Goal: Task Accomplishment & Management: Complete application form

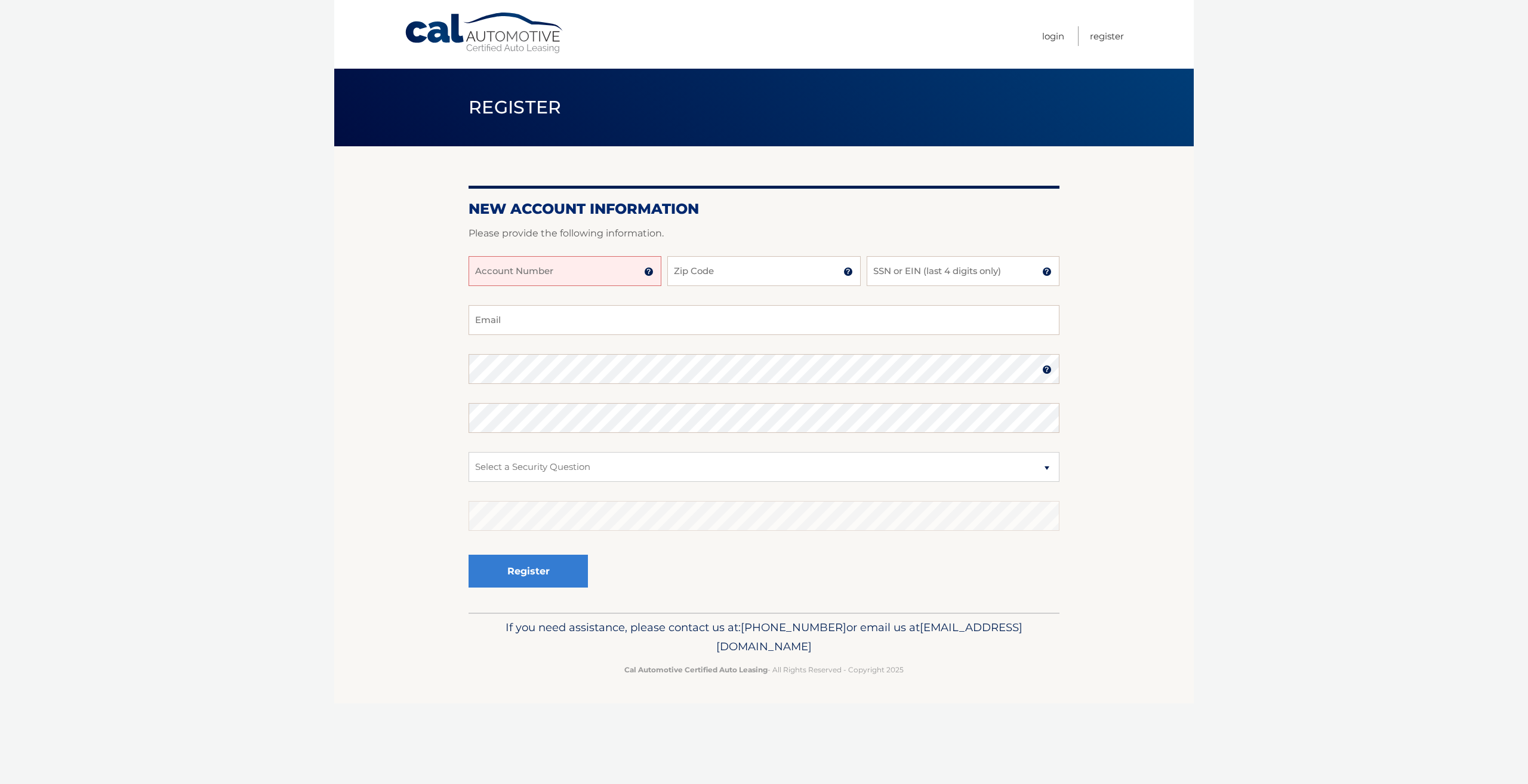
click at [579, 271] on input "Account Number" at bounding box center [565, 271] width 193 height 30
click at [646, 269] on img at bounding box center [648, 271] width 10 height 10
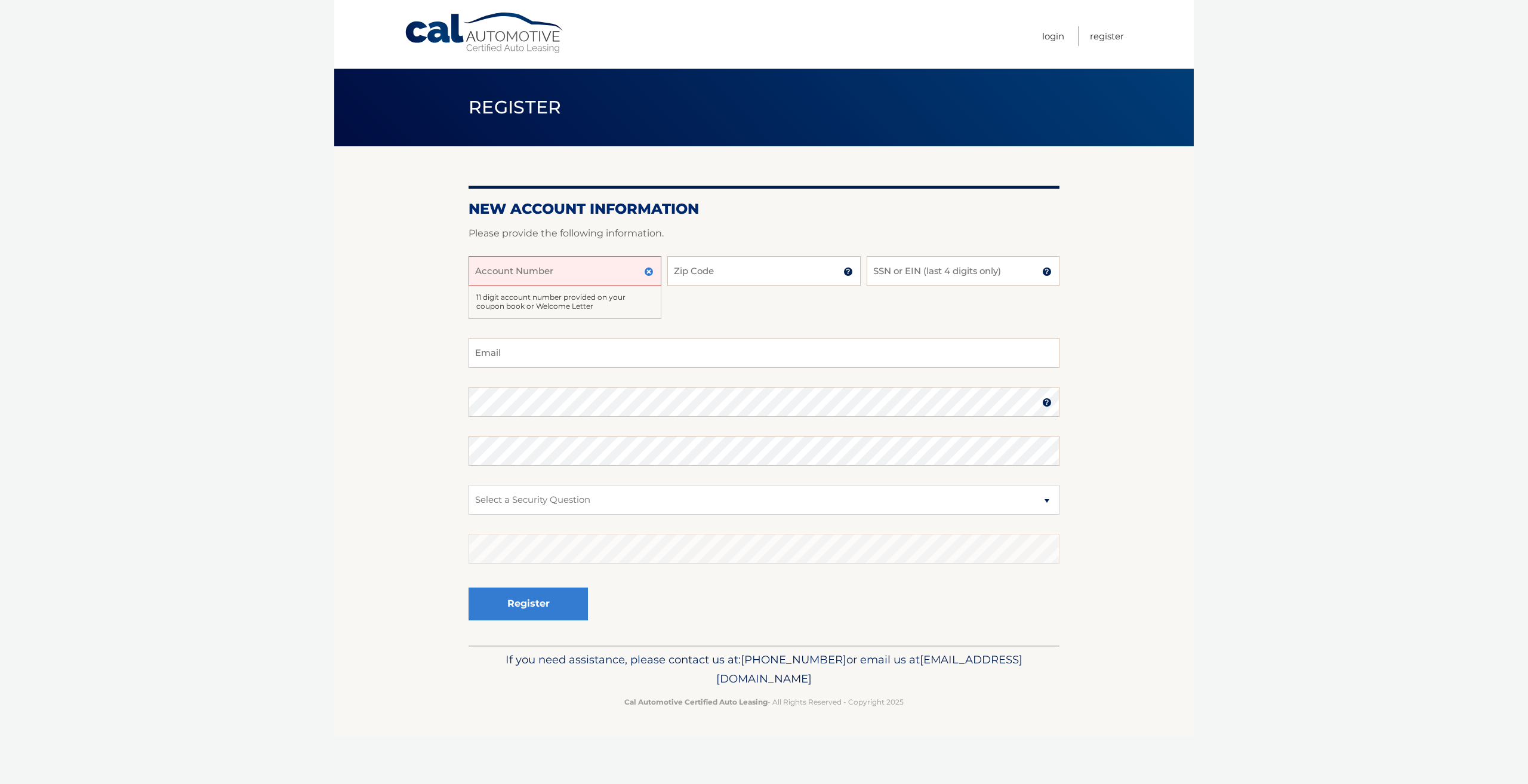
click at [580, 275] on input "Account Number" at bounding box center [565, 271] width 193 height 30
type input "44456011235"
click at [675, 268] on input "Zip Code" at bounding box center [763, 271] width 193 height 30
type input "33406"
click at [911, 274] on input "SSN or EIN (last 4 digits only)" at bounding box center [963, 271] width 193 height 30
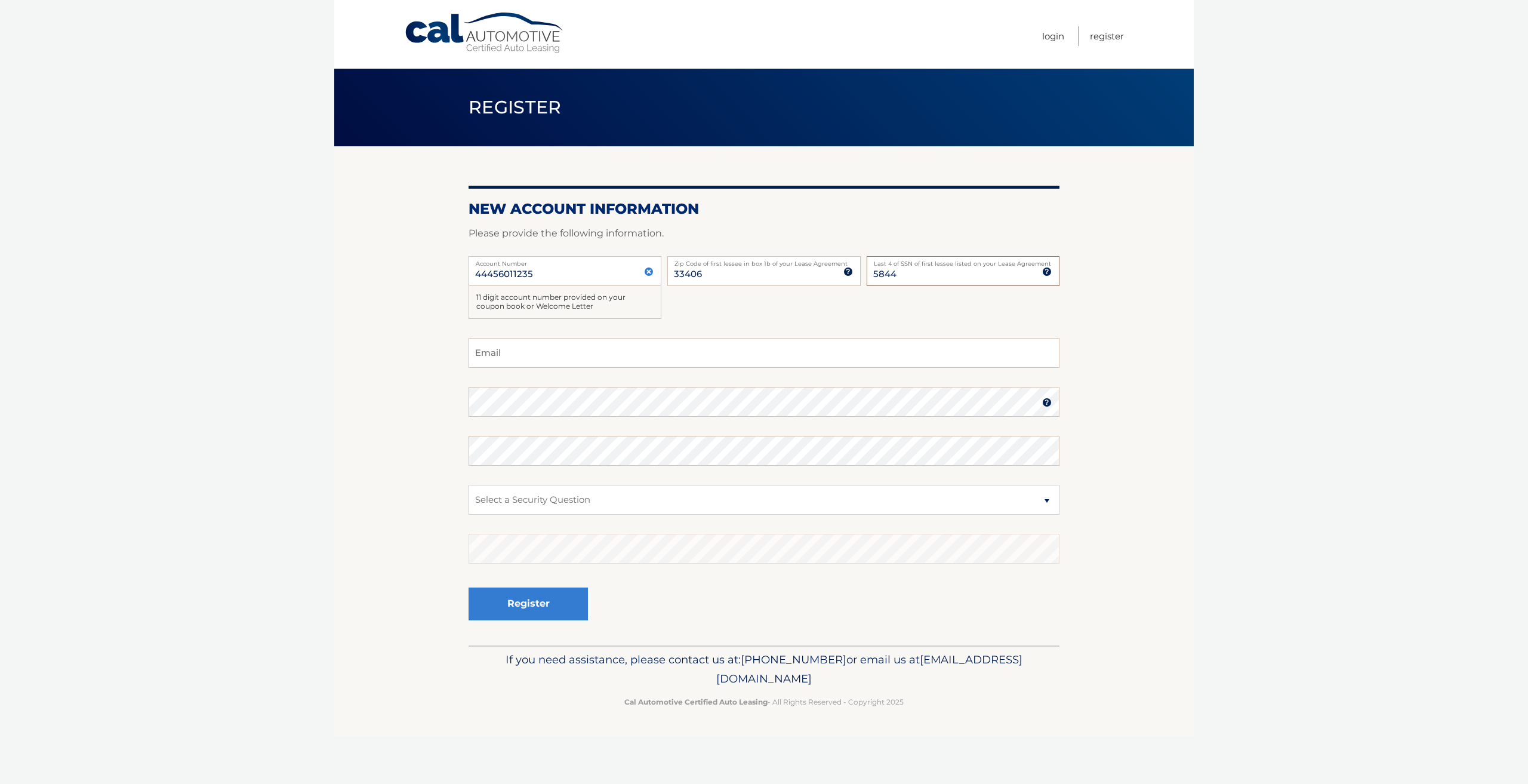
type input "5844"
drag, startPoint x: 785, startPoint y: 340, endPoint x: 772, endPoint y: 346, distance: 14.3
click at [784, 341] on input "Email" at bounding box center [764, 353] width 591 height 30
type input "naivys.fdez@gmail.com"
click at [869, 385] on fieldset "naivys.fdez@gmail.com Email Password Password should be a minimum of 6 characte…" at bounding box center [764, 492] width 591 height 308
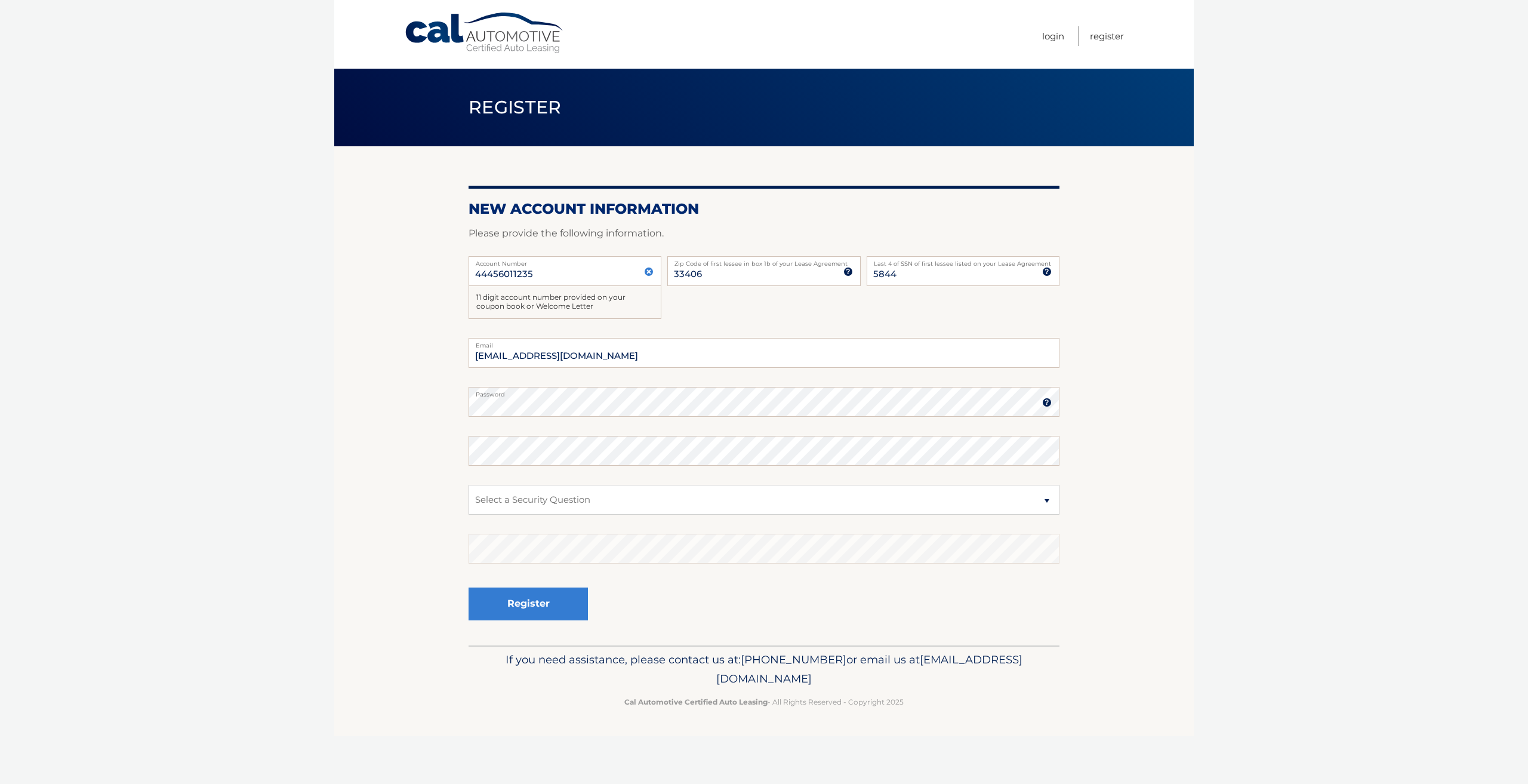
click at [1051, 405] on img at bounding box center [1046, 402] width 10 height 10
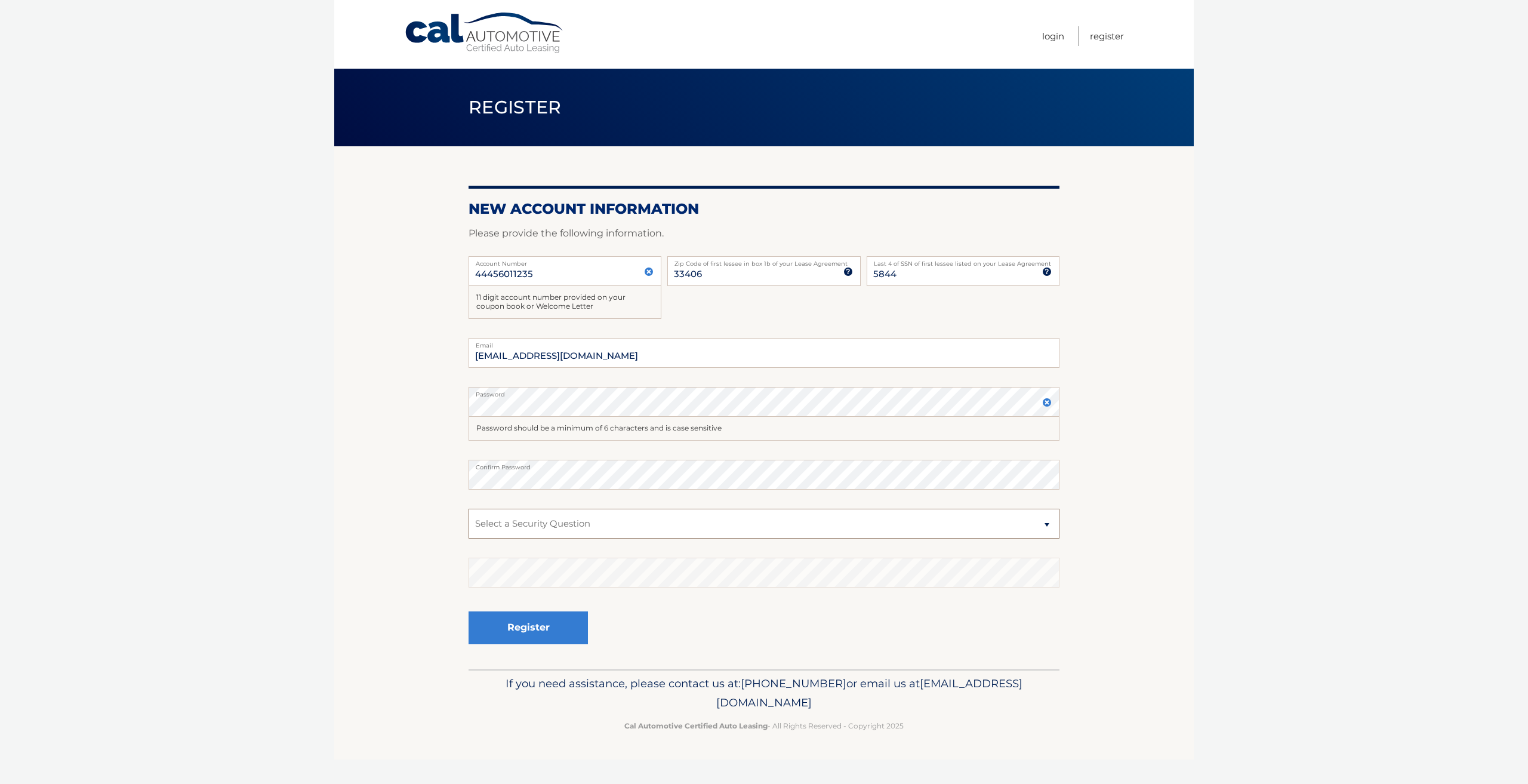
click at [626, 522] on select "Select a Security Question What was the name of your elementary school? What is…" at bounding box center [764, 524] width 591 height 30
select select "1"
click at [469, 509] on select "Select a Security Question What was the name of your elementary school? What is…" at bounding box center [764, 524] width 591 height 30
click at [667, 527] on select "Select a Security Question What was the name of your elementary school? What is…" at bounding box center [764, 524] width 591 height 30
click at [451, 574] on section "New Account Information Please provide the following information. 44456011235 A…" at bounding box center [764, 407] width 860 height 523
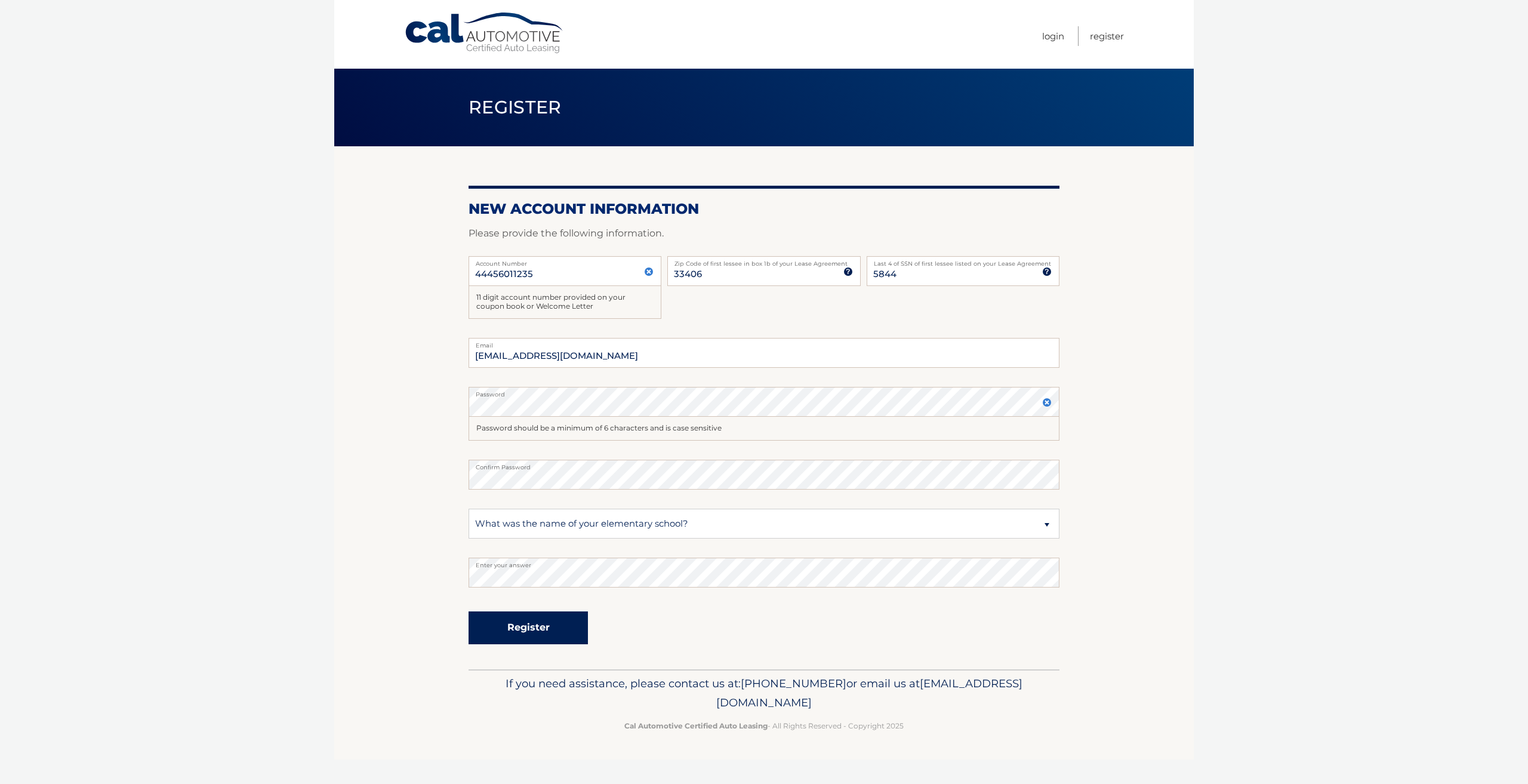
click at [528, 630] on button "Register" at bounding box center [528, 628] width 120 height 33
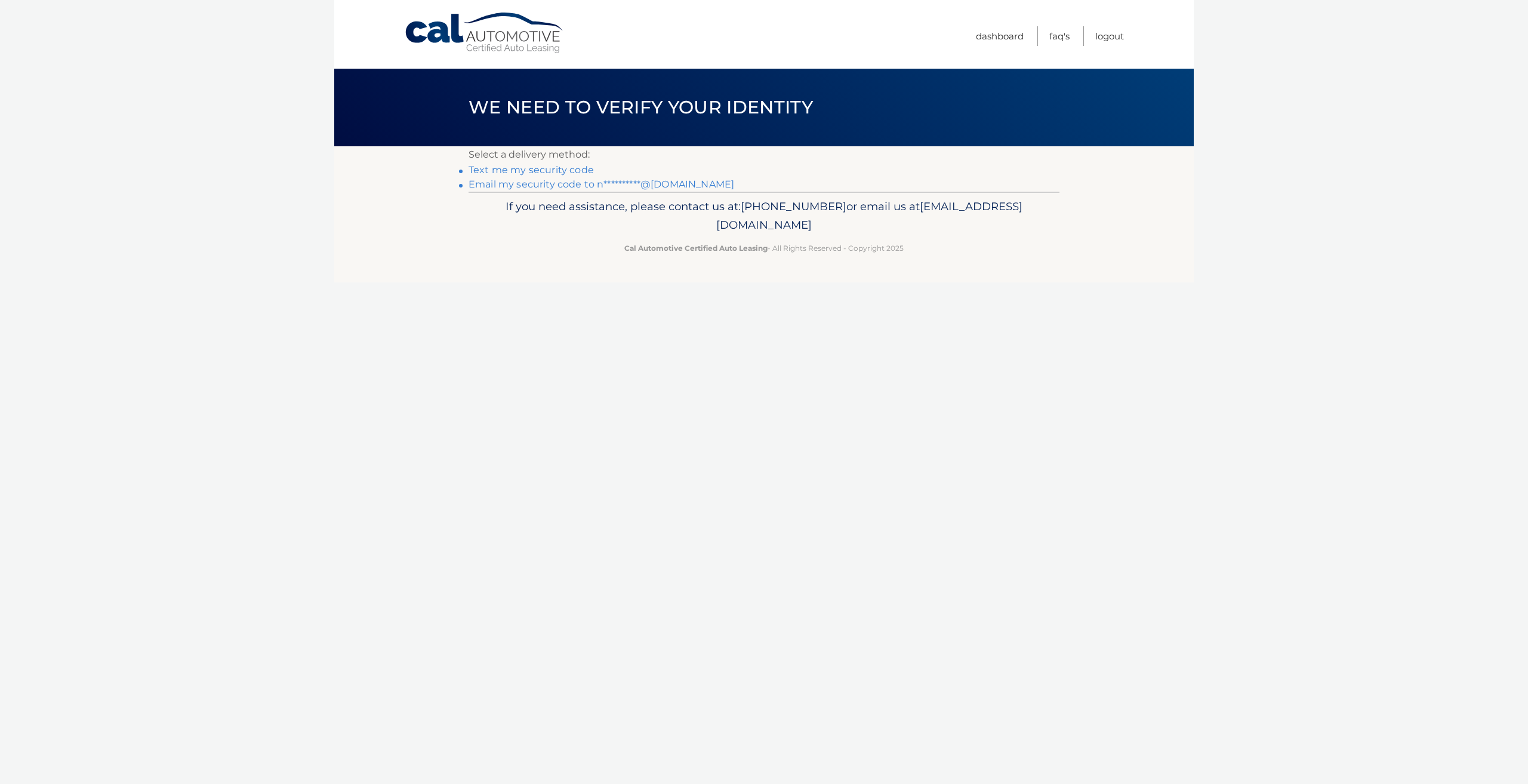
click at [552, 180] on link "**********" at bounding box center [601, 184] width 266 height 12
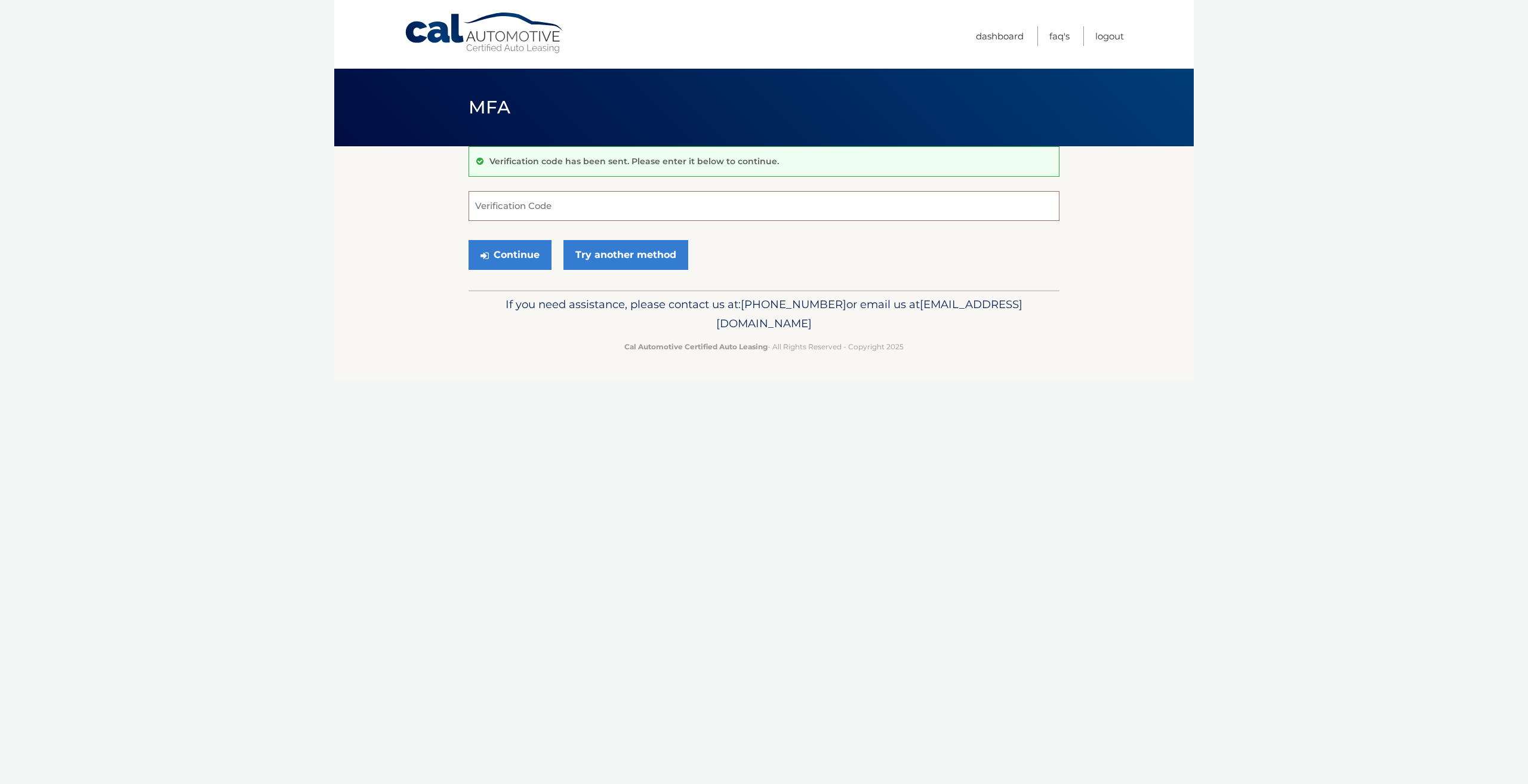
click at [516, 205] on input "Verification Code" at bounding box center [764, 206] width 591 height 30
type input "128464"
click at [515, 249] on button "Continue" at bounding box center [510, 255] width 83 height 30
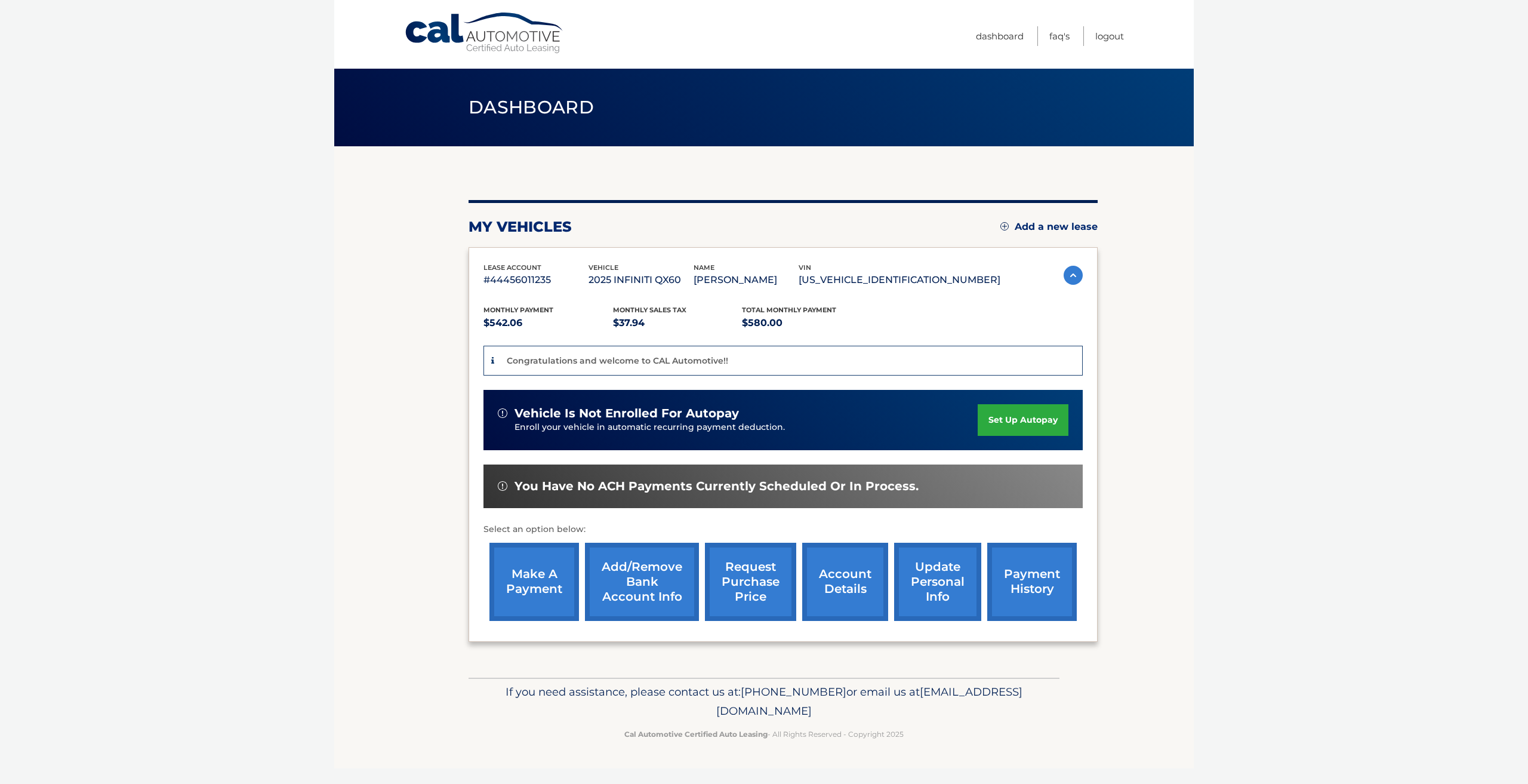
click at [1045, 421] on link "set up autopay" at bounding box center [1023, 419] width 90 height 32
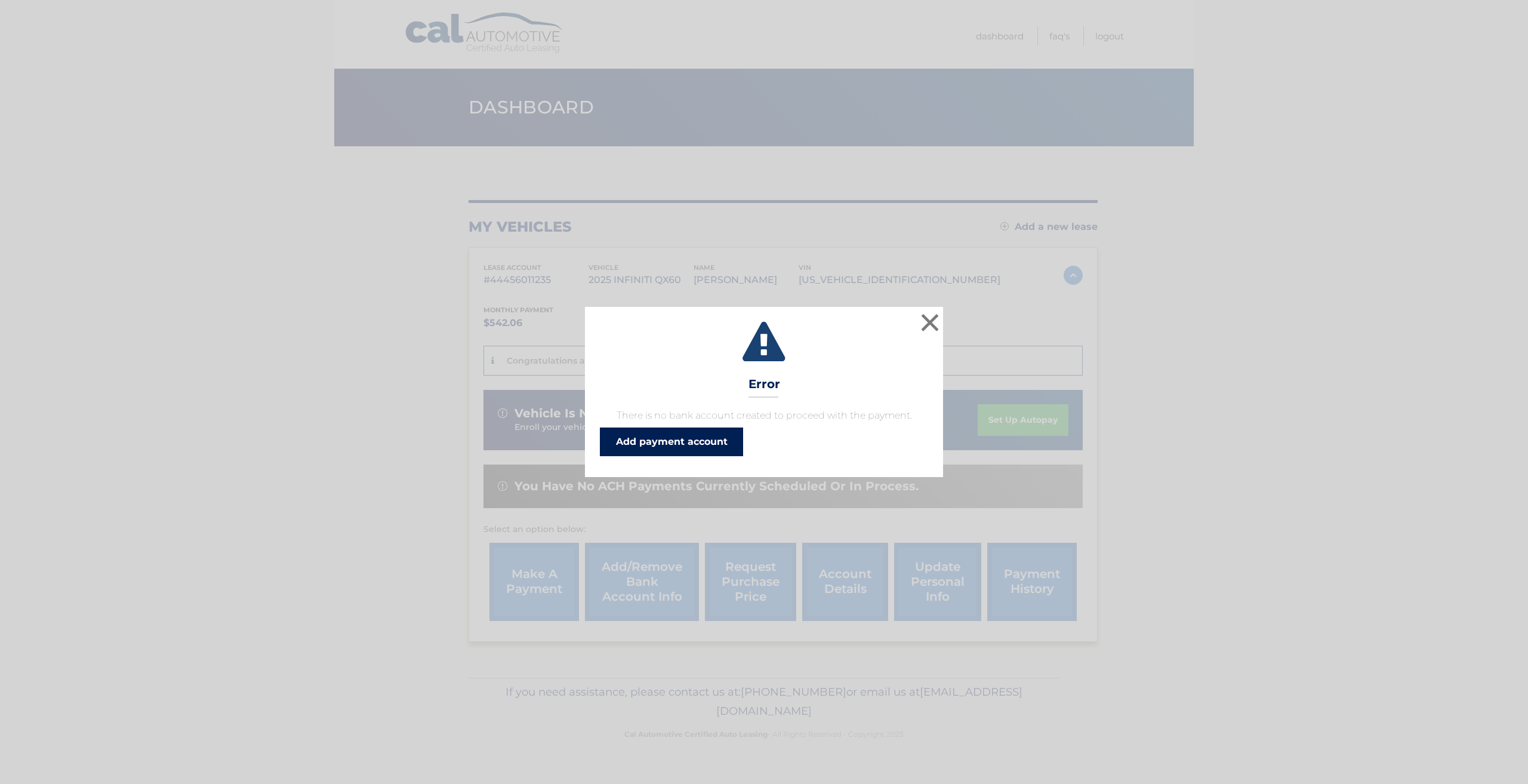
click at [710, 447] on link "Add payment account" at bounding box center [672, 441] width 143 height 28
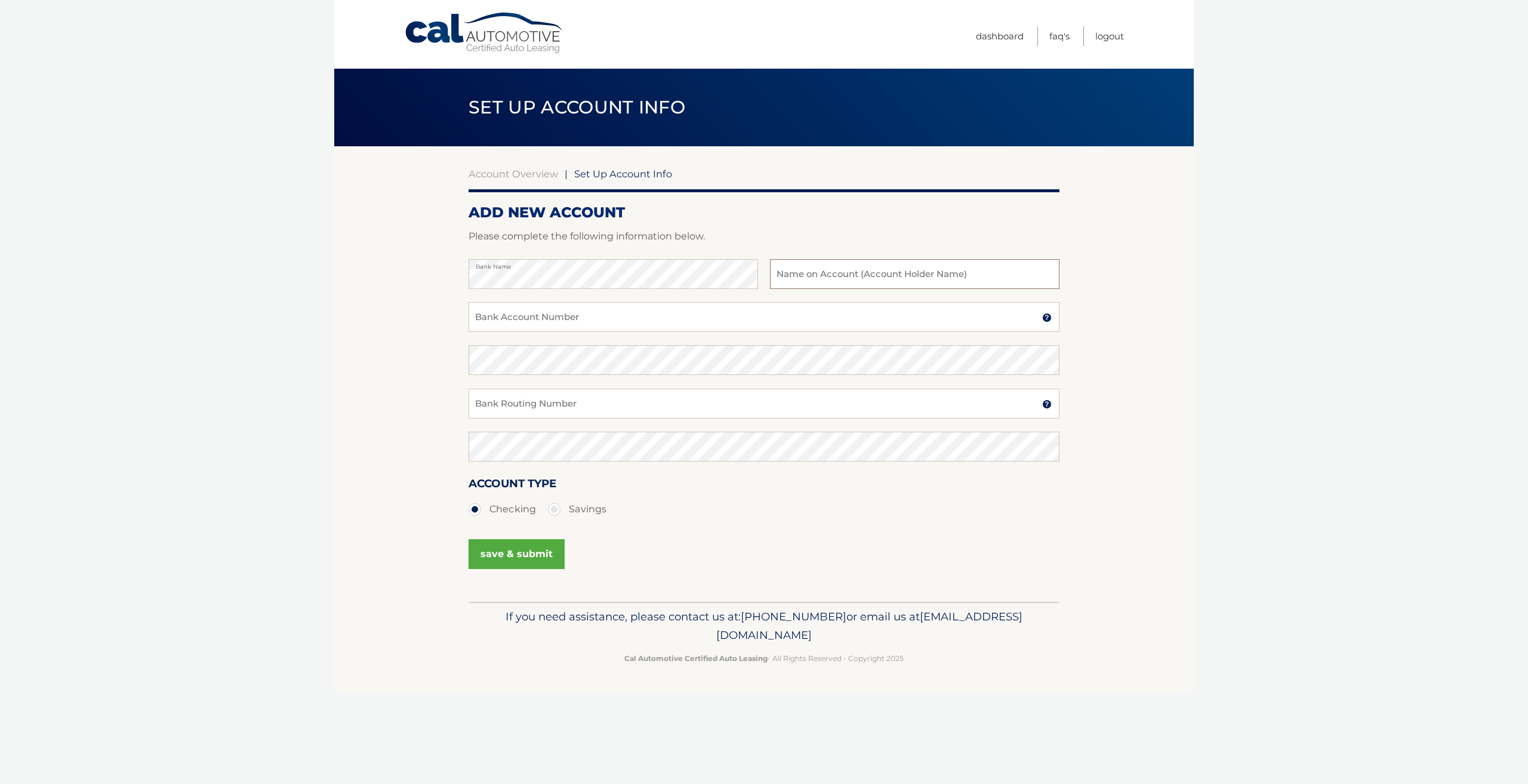
click at [847, 277] on input "text" at bounding box center [915, 274] width 290 height 30
type input "Naivys Fernandez"
click at [816, 321] on input "Bank Account Number" at bounding box center [764, 317] width 591 height 30
click at [696, 315] on input "Bank Account Number" at bounding box center [764, 317] width 591 height 30
type input "928350362"
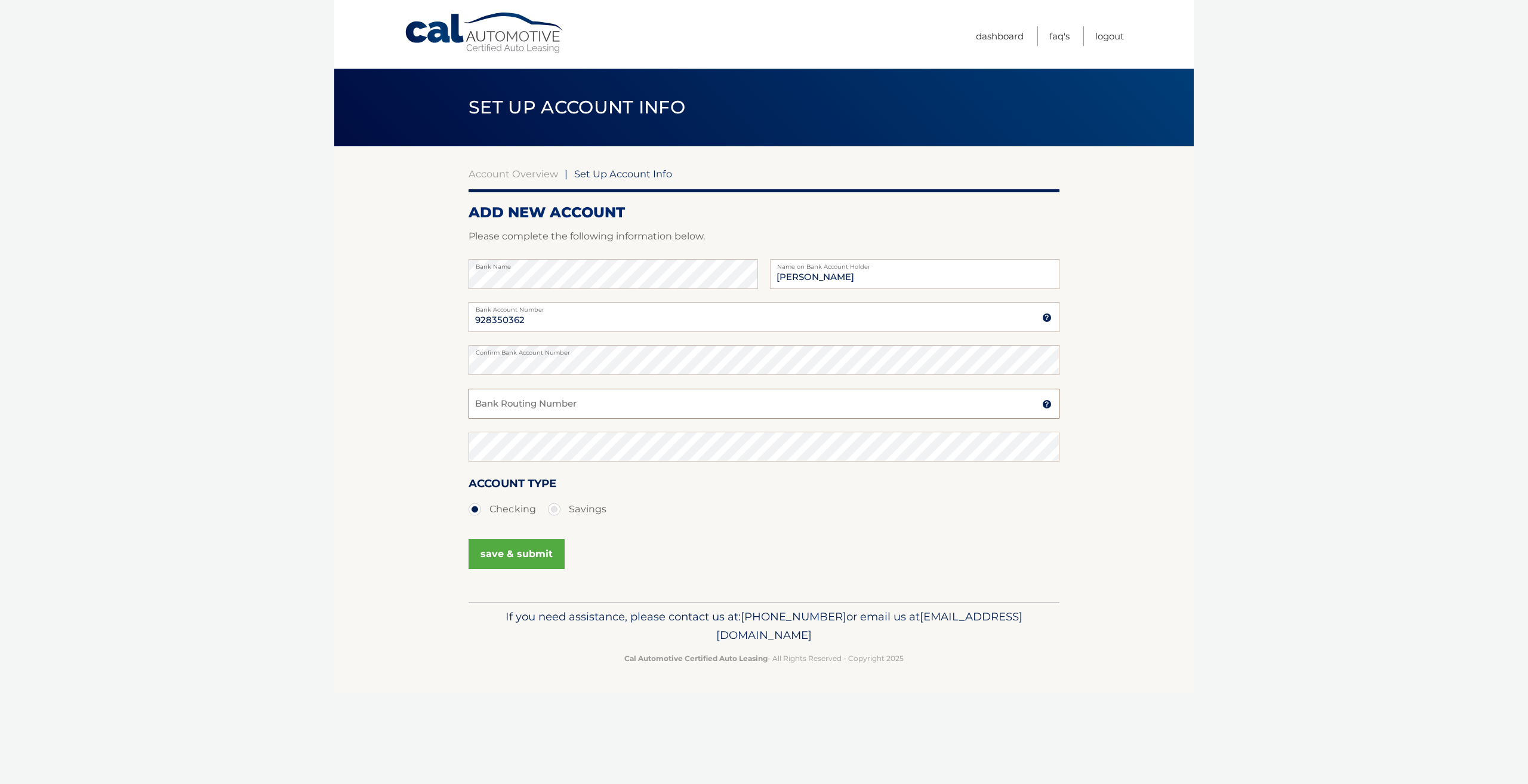
click at [672, 407] on input "Bank Routing Number" at bounding box center [764, 403] width 591 height 30
type input "267084131"
click at [511, 560] on button "save & submit" at bounding box center [516, 554] width 96 height 30
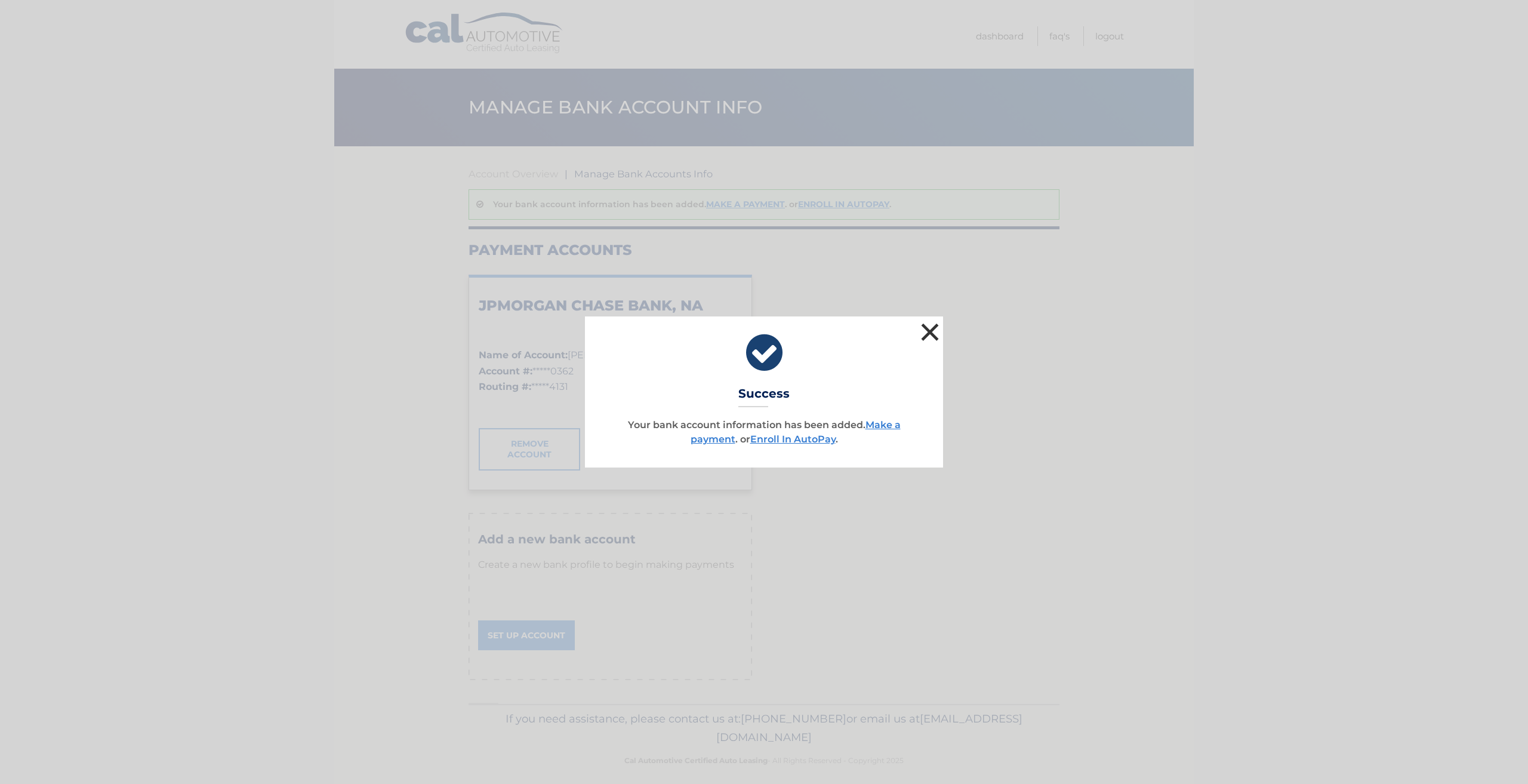
click at [929, 335] on button "×" at bounding box center [929, 332] width 24 height 24
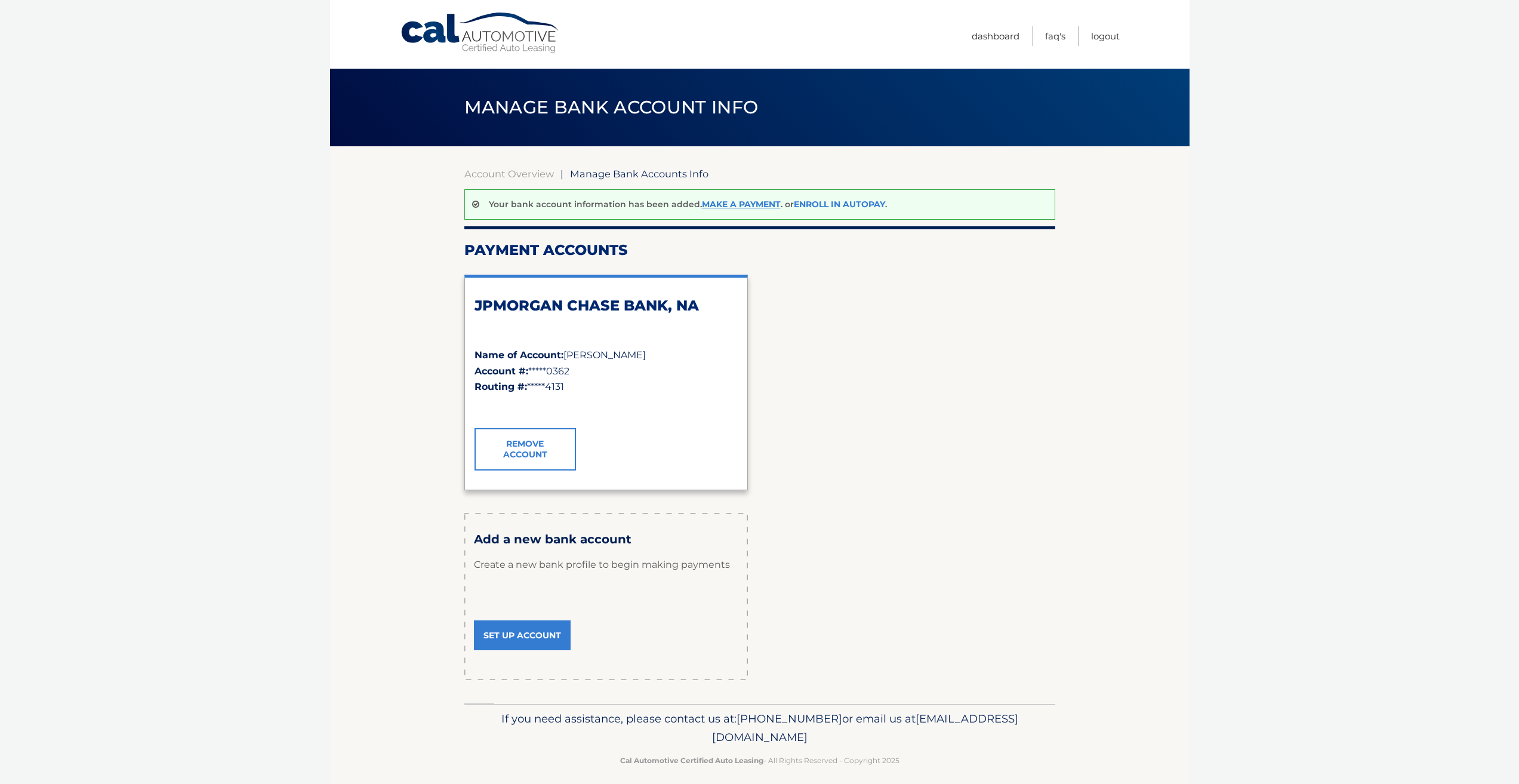
click at [849, 202] on link "Enroll In AutoPay" at bounding box center [839, 204] width 91 height 11
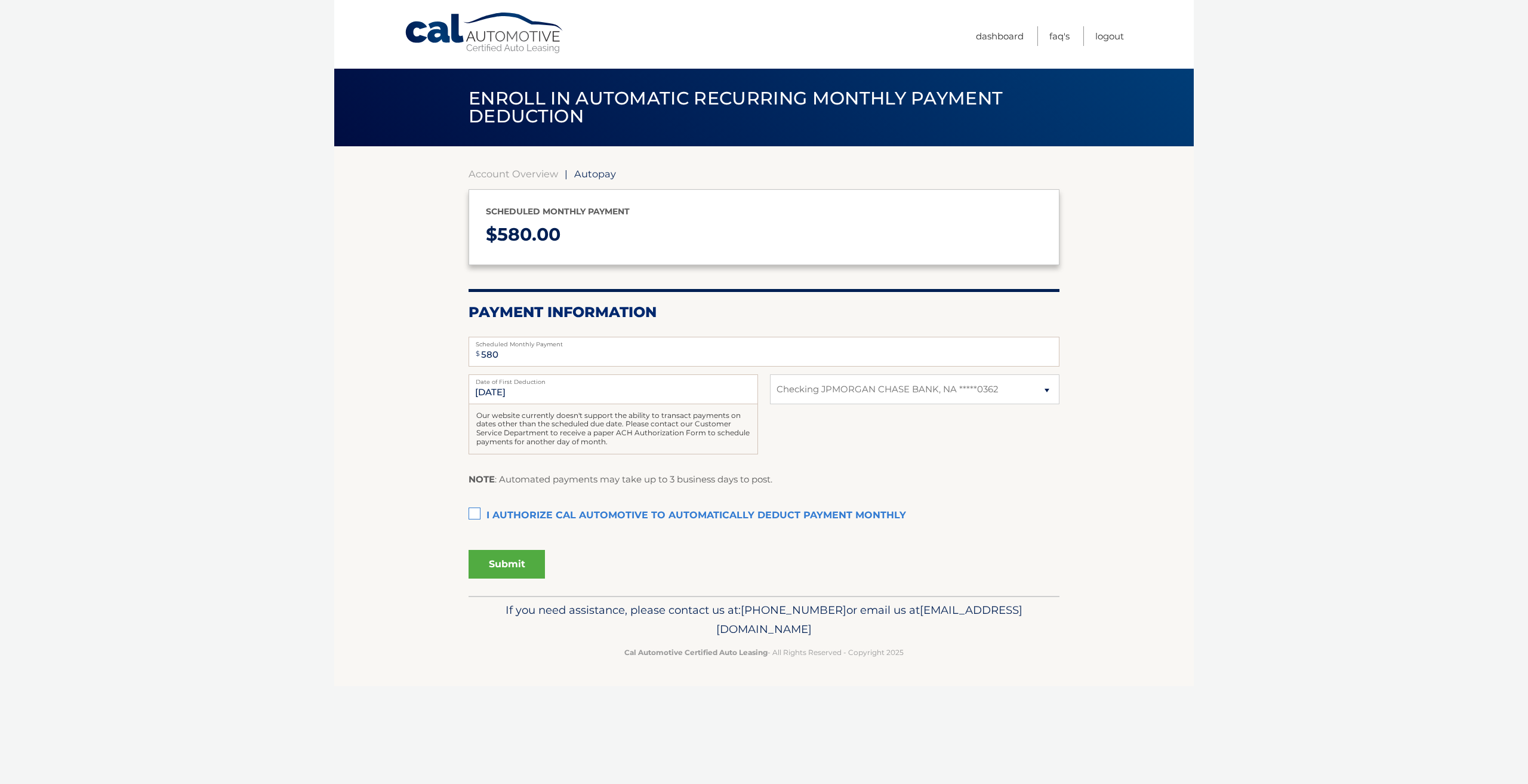
select select "ZDJiZDc2M2UtZDJmOS00NWQzLTk5ZTctMTVlMWUyM2ViNmVj"
click at [578, 392] on input "[DATE]" at bounding box center [613, 389] width 290 height 30
click at [548, 390] on input "[DATE]" at bounding box center [613, 389] width 290 height 30
click at [590, 383] on label "Date of First Deduction" at bounding box center [613, 379] width 290 height 10
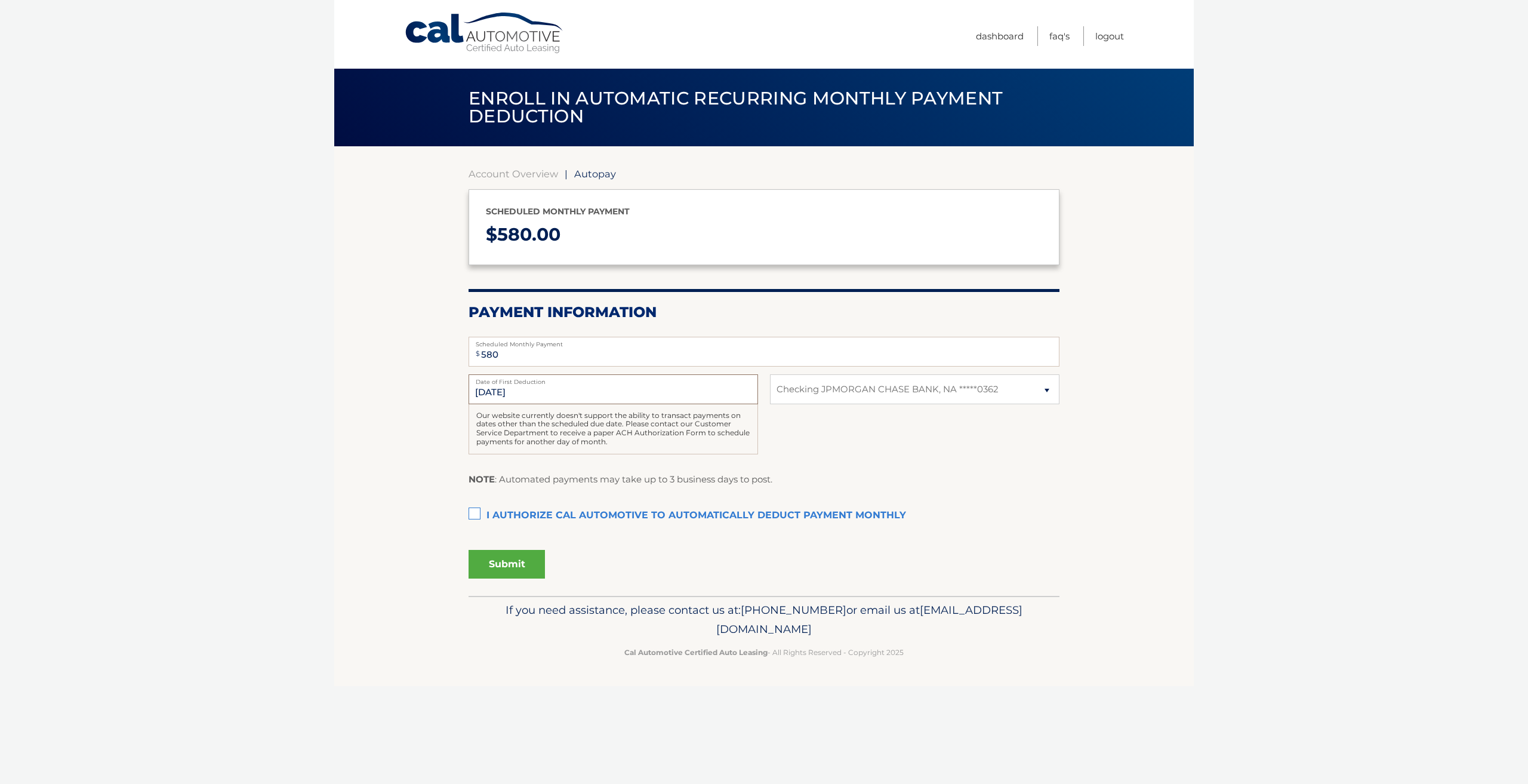
click at [590, 383] on input "[DATE]" at bounding box center [613, 389] width 290 height 30
click at [832, 397] on select "Select Bank Account Checking JPMORGAN CHASE BANK, NA *****0362" at bounding box center [915, 389] width 290 height 30
click at [477, 514] on label "I authorize cal automotive to automatically deduct payment monthly This checkbo…" at bounding box center [764, 515] width 591 height 24
click at [0, 0] on input "I authorize cal automotive to automatically deduct payment monthly This checkbo…" at bounding box center [0, 0] width 0 height 0
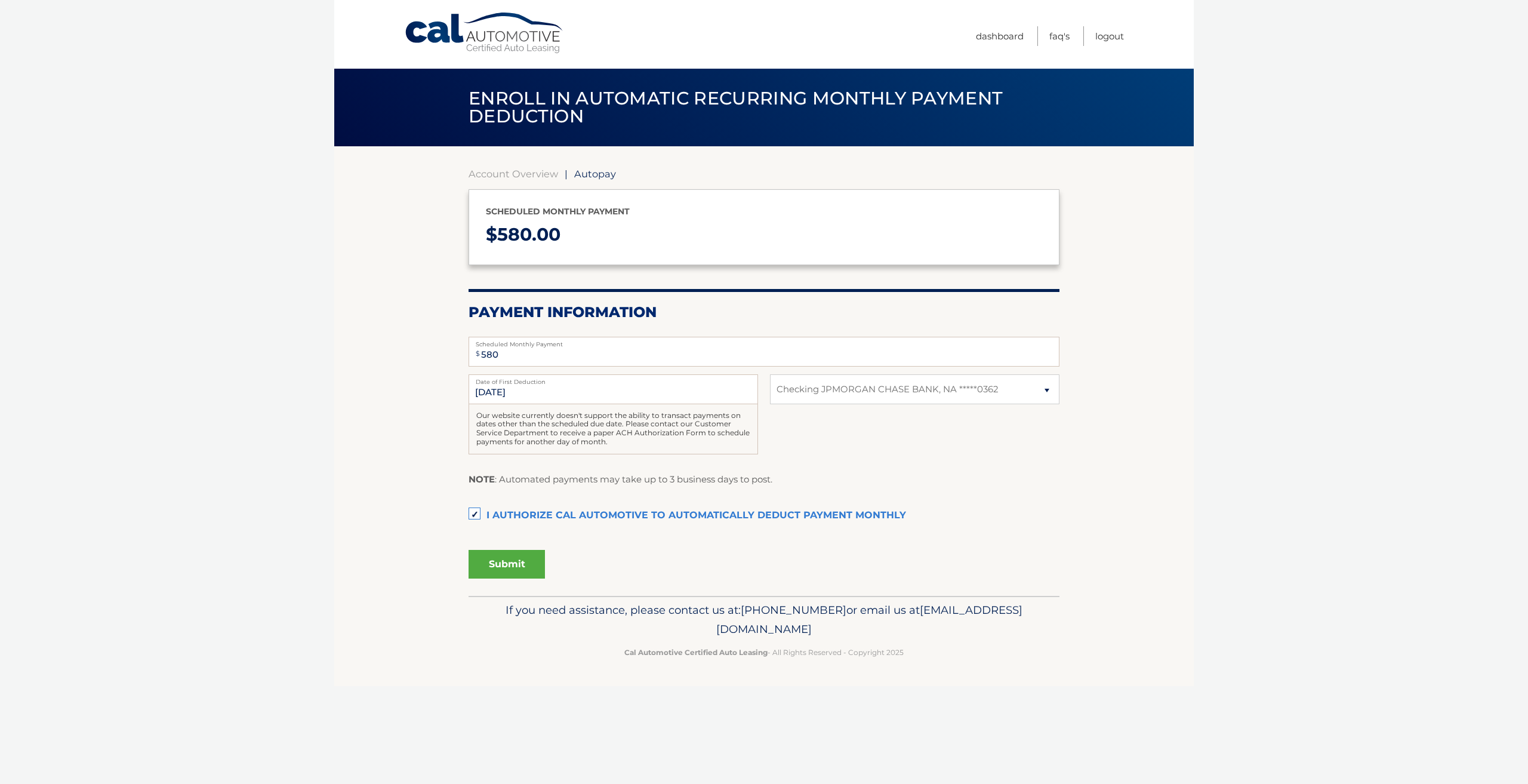
click at [511, 564] on button "Submit" at bounding box center [507, 564] width 76 height 28
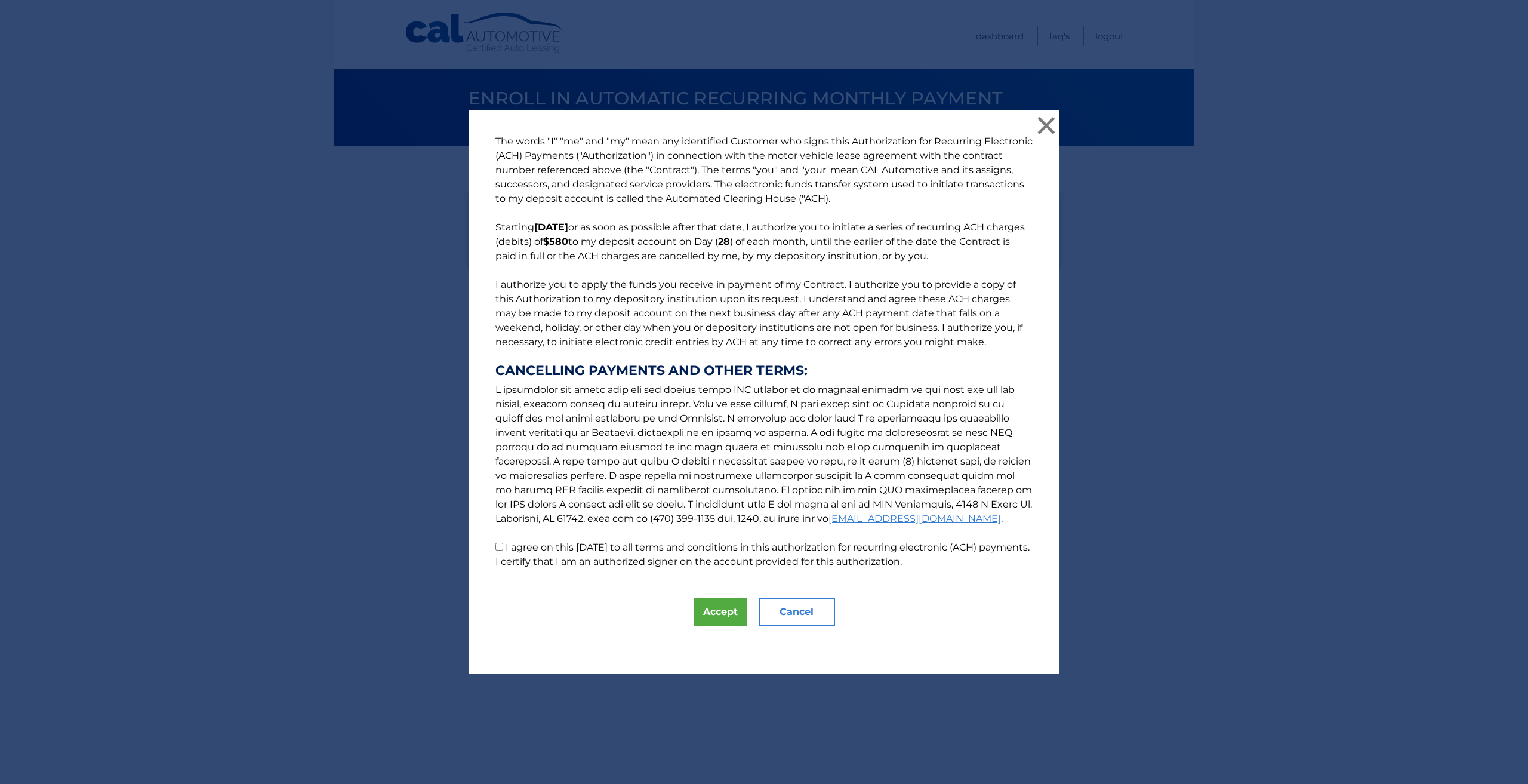
click at [487, 547] on p "The words "I" "me" and "my" mean any identified Customer who signs this Authori…" at bounding box center [764, 352] width 561 height 434
click at [496, 549] on input "I agree on this 09/22/2025 to all terms and conditions in this authorization fo…" at bounding box center [500, 546] width 8 height 8
checkbox input "true"
click at [712, 620] on button "Accept" at bounding box center [720, 611] width 54 height 28
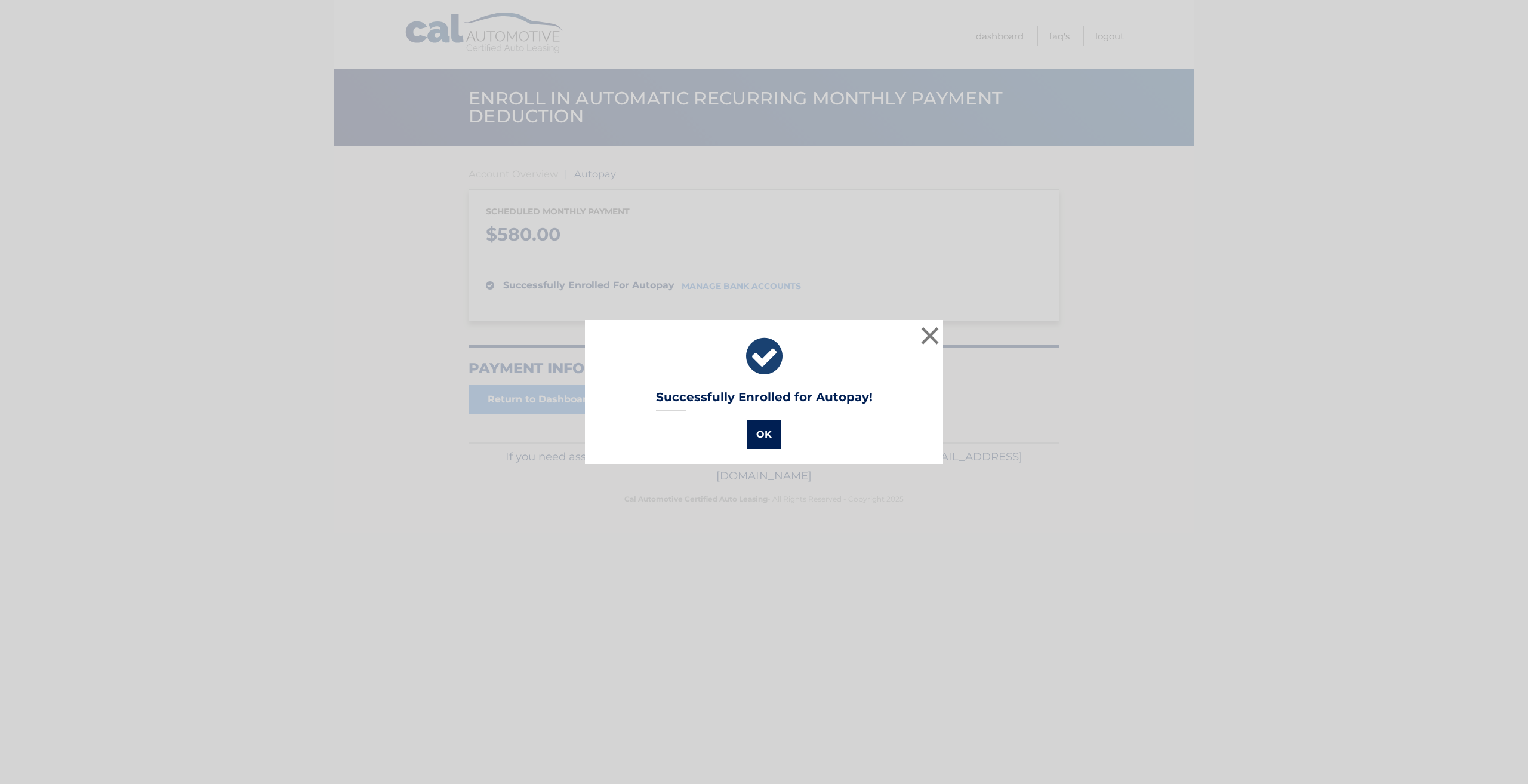
click at [765, 430] on button "OK" at bounding box center [764, 434] width 35 height 28
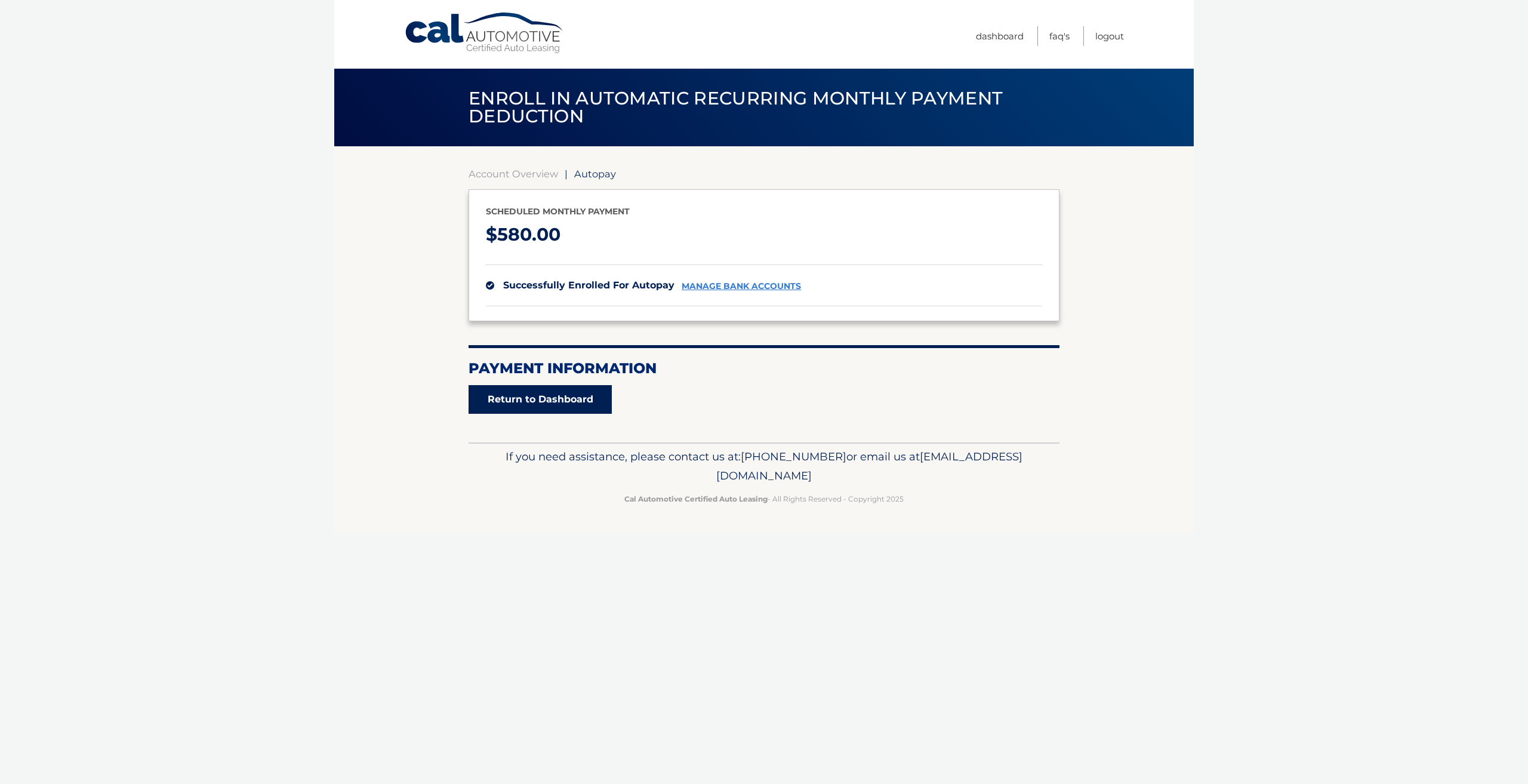
click at [519, 411] on link "Return to Dashboard" at bounding box center [540, 399] width 143 height 28
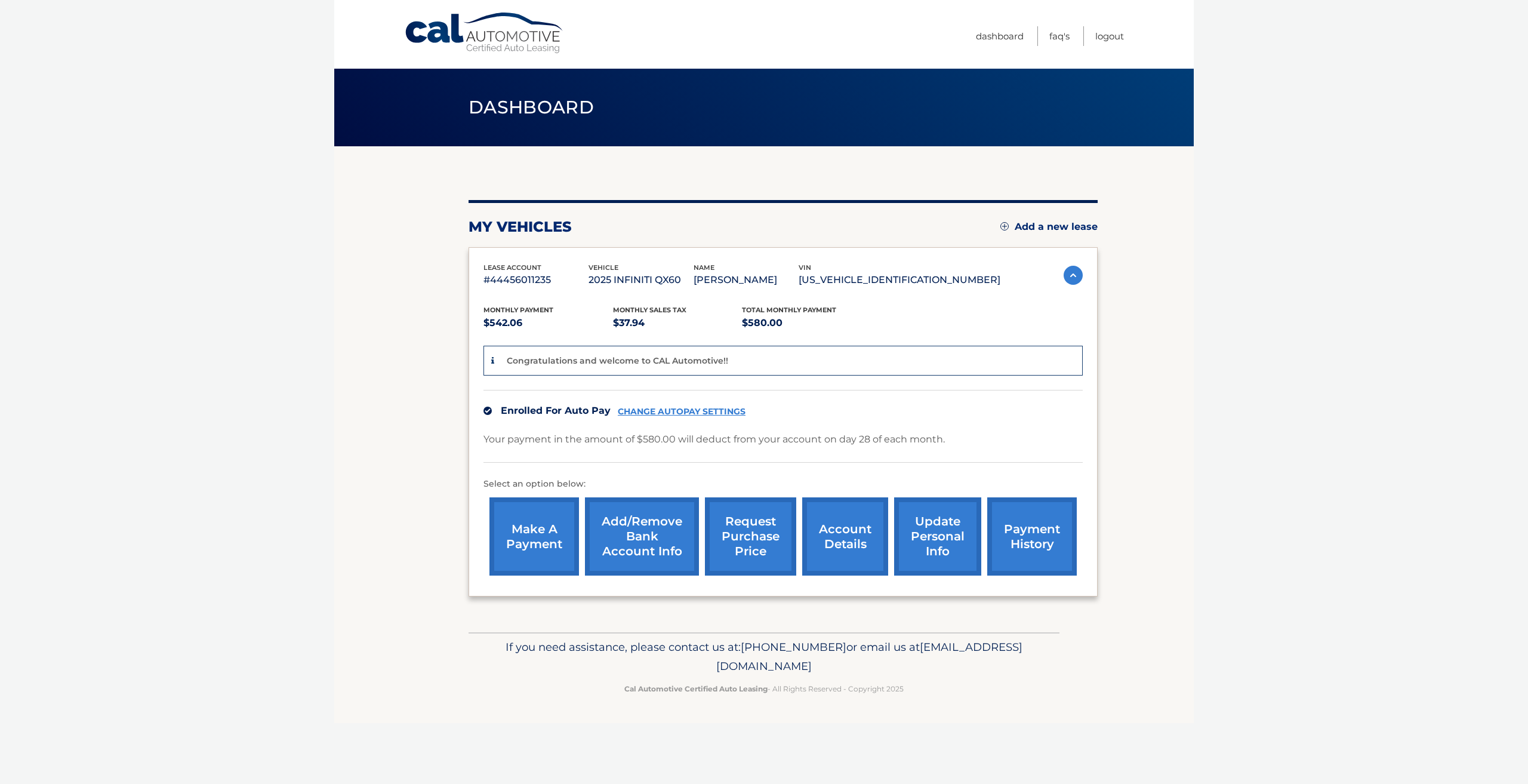
click at [836, 538] on link "account details" at bounding box center [845, 536] width 86 height 78
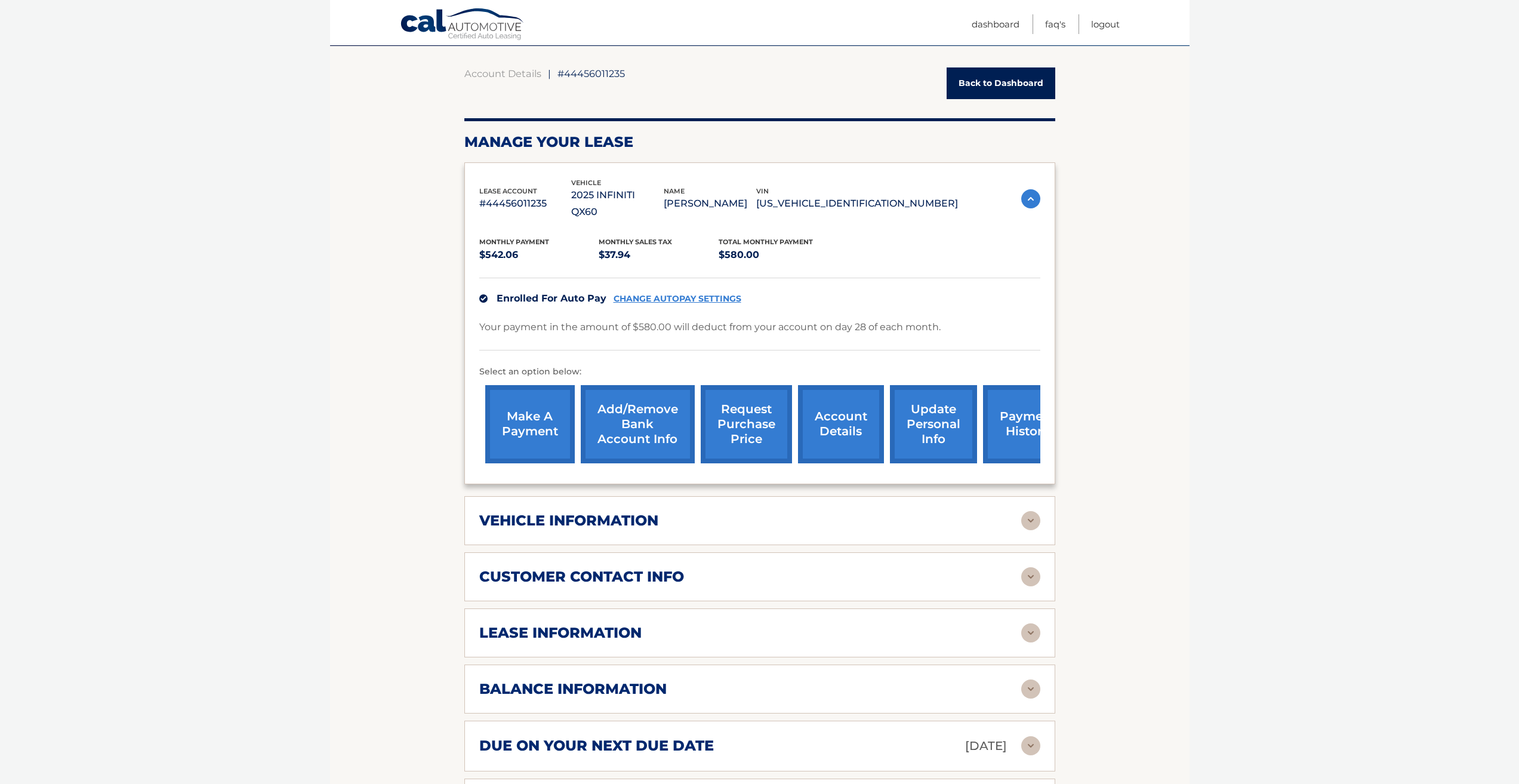
scroll to position [84, 0]
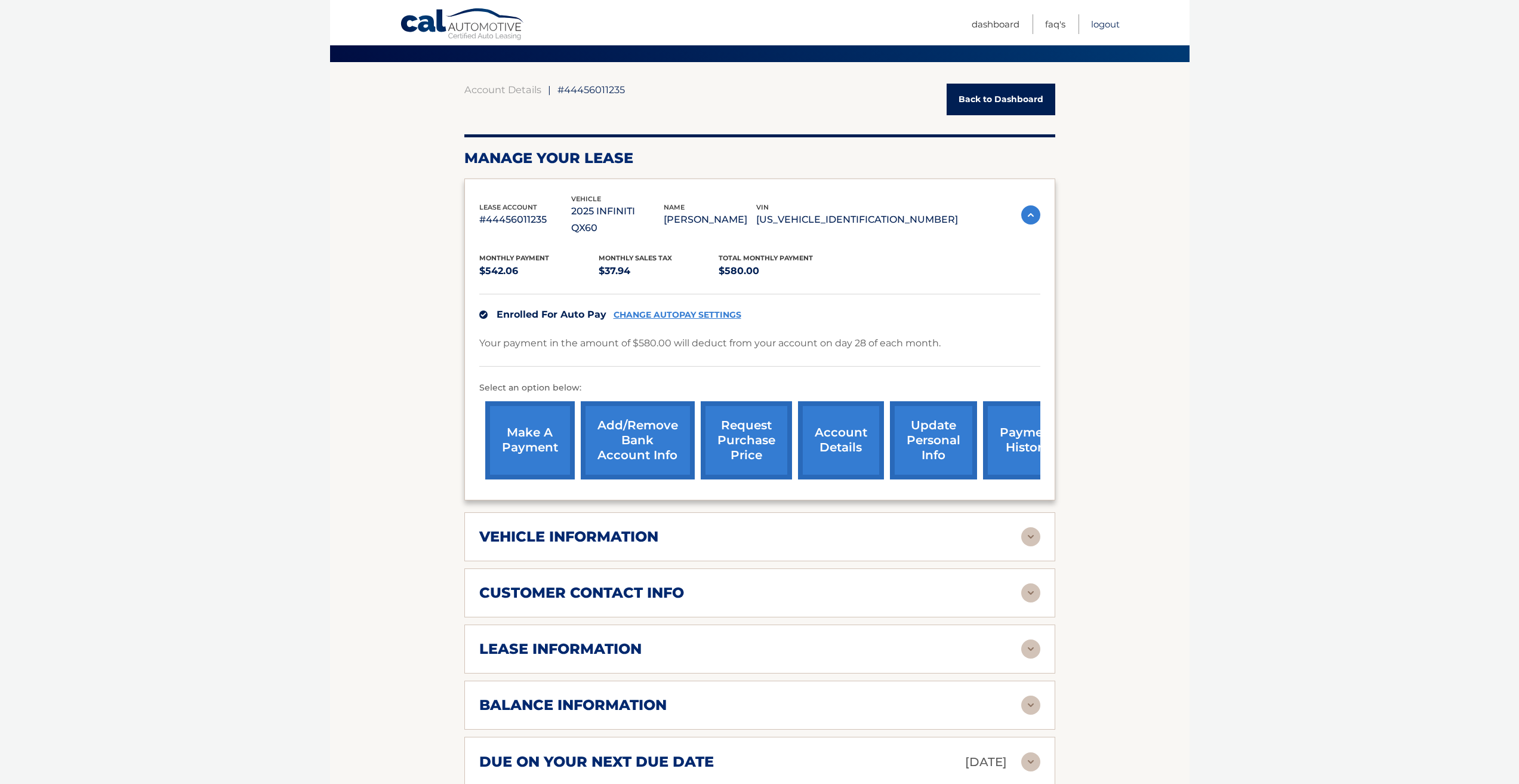
click at [1112, 20] on link "Logout" at bounding box center [1105, 24] width 28 height 19
